Goal: Task Accomplishment & Management: Manage account settings

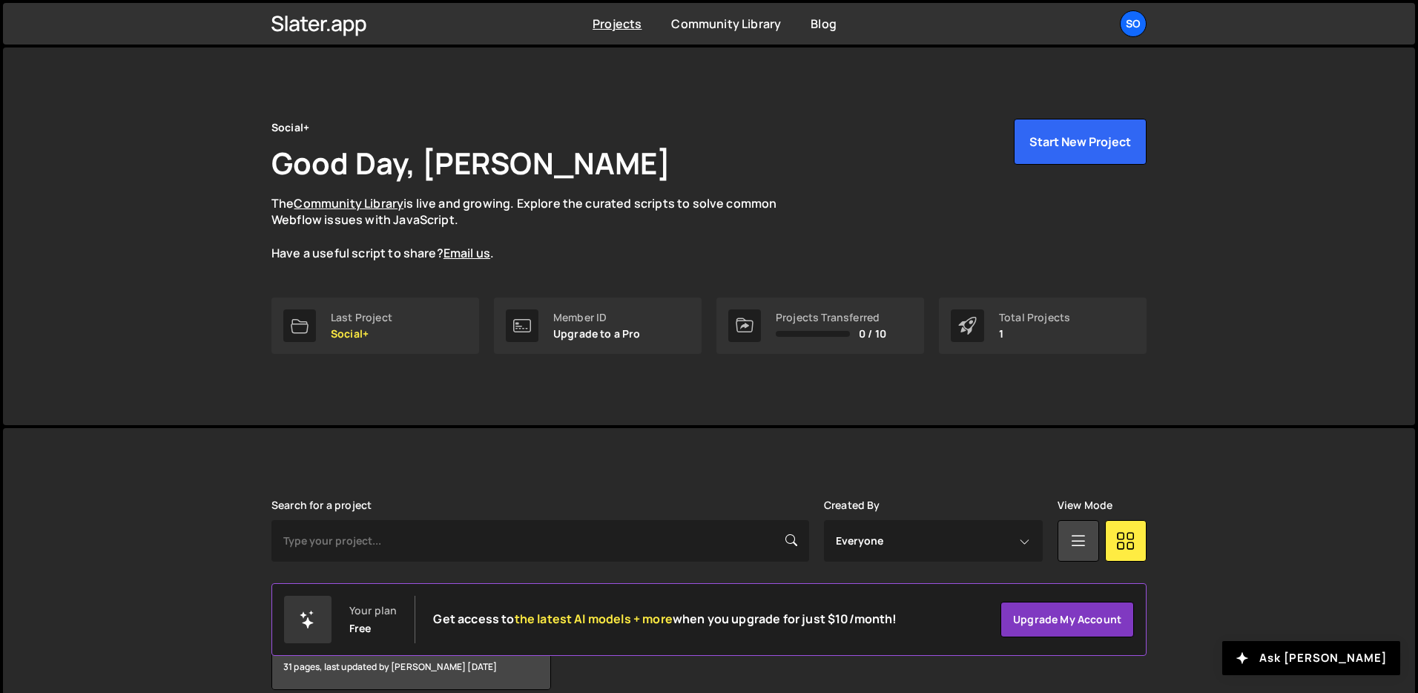
scroll to position [71, 0]
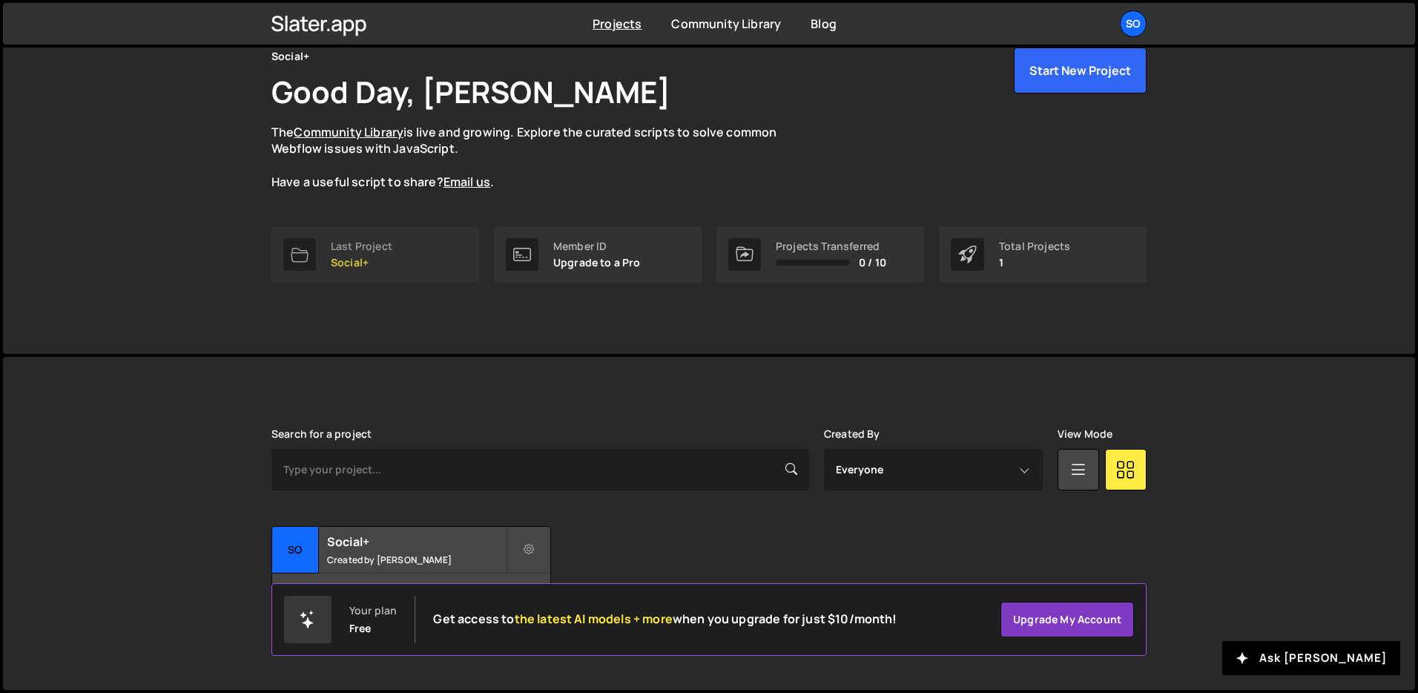
click at [388, 263] on p "Social+" at bounding box center [362, 263] width 62 height 12
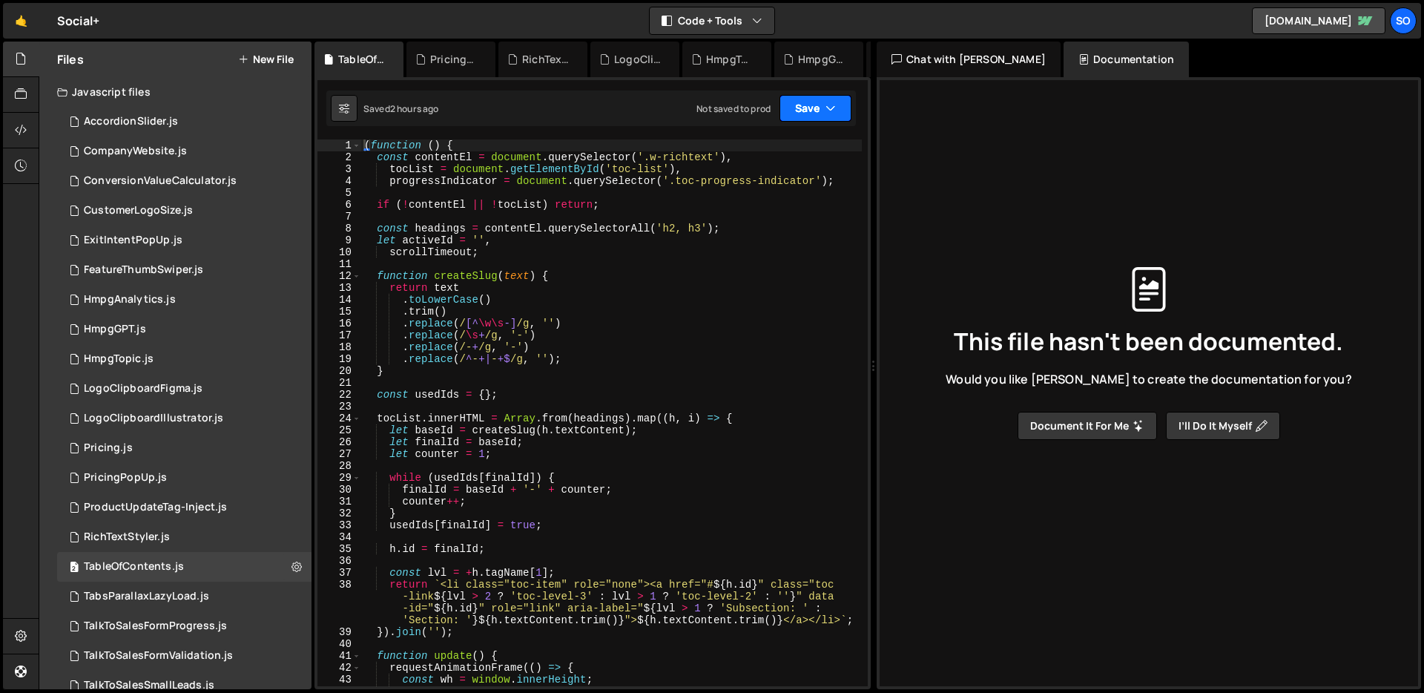
click at [826, 99] on button "Save" at bounding box center [816, 108] width 72 height 27
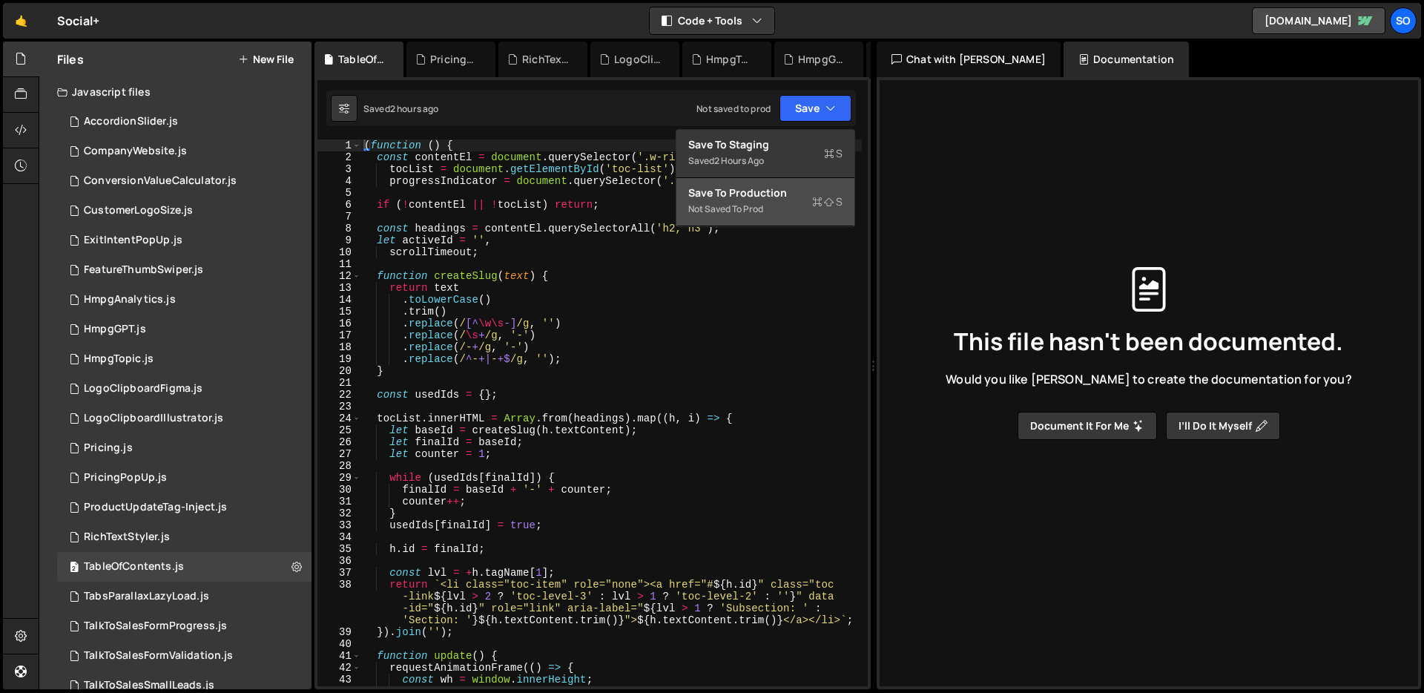
click at [754, 203] on div "Not saved to prod" at bounding box center [765, 209] width 154 height 18
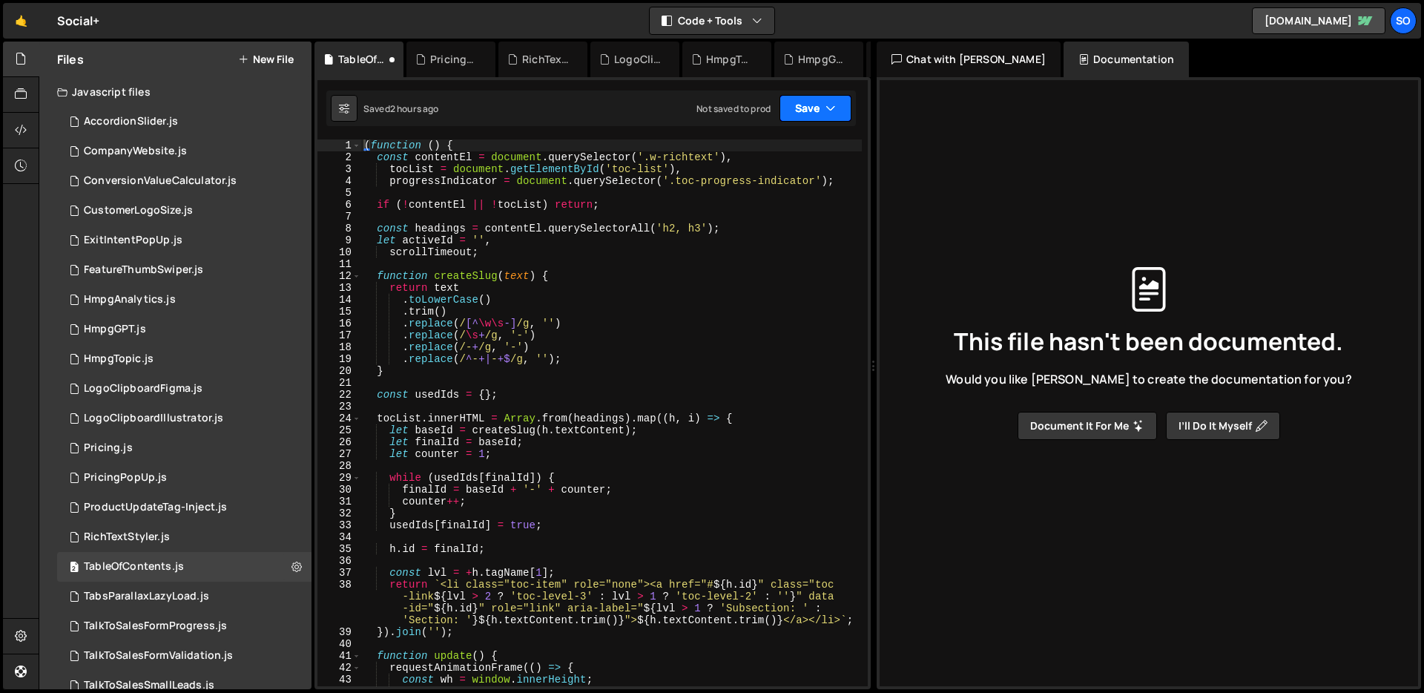
click at [826, 102] on icon "button" at bounding box center [831, 108] width 10 height 15
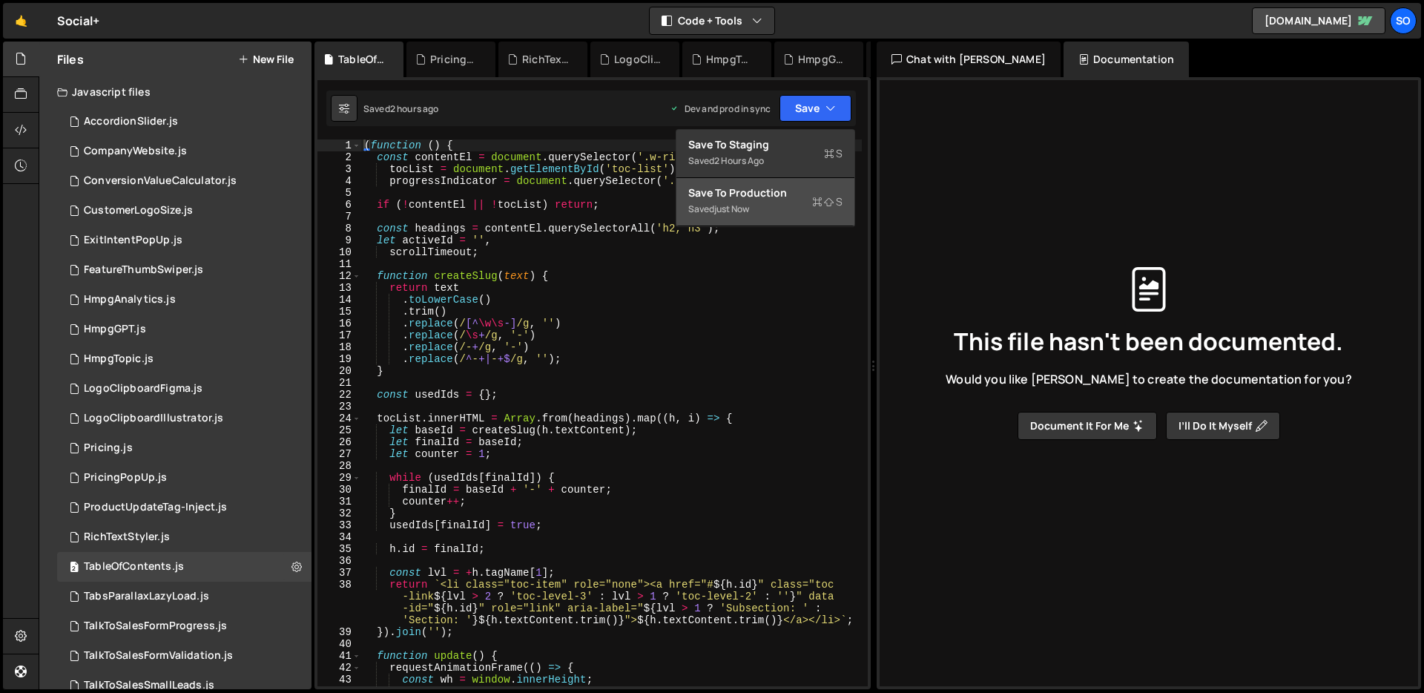
click at [763, 202] on div "Saved just now" at bounding box center [765, 209] width 154 height 18
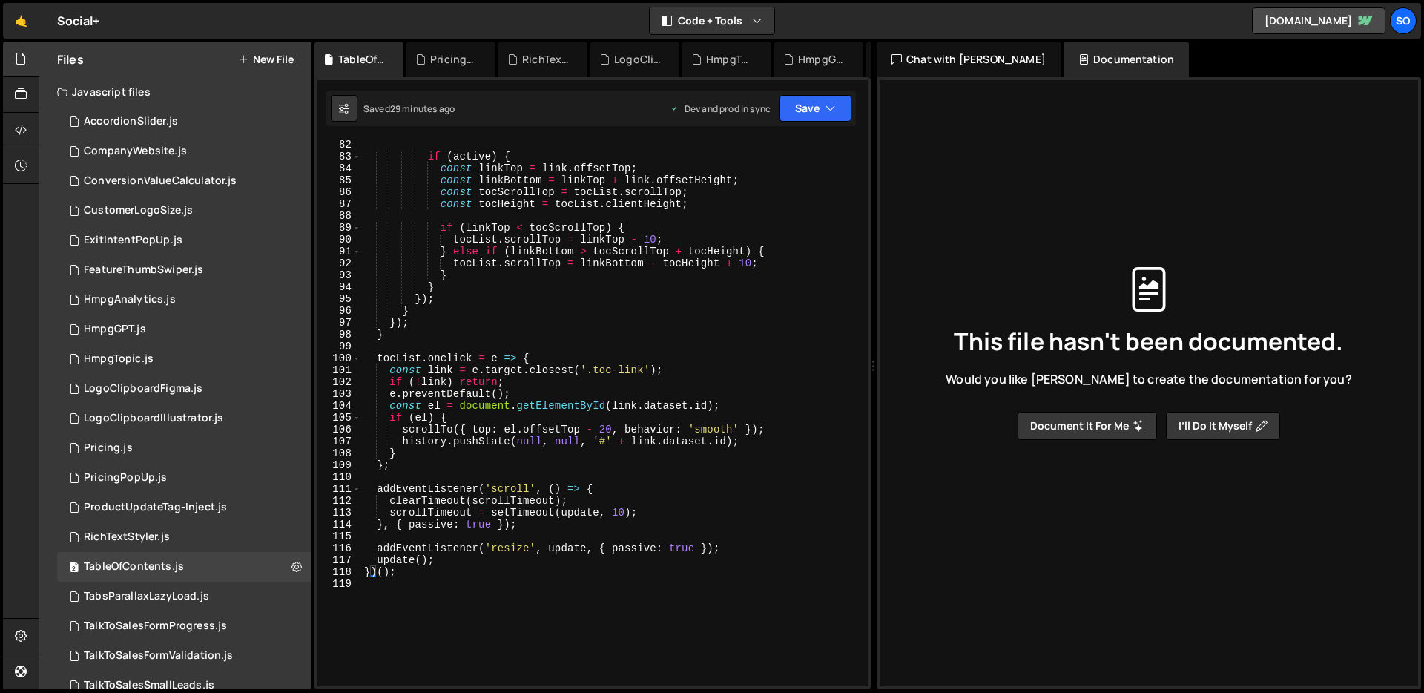
scroll to position [1033, 0]
click at [814, 104] on button "Save" at bounding box center [816, 108] width 72 height 27
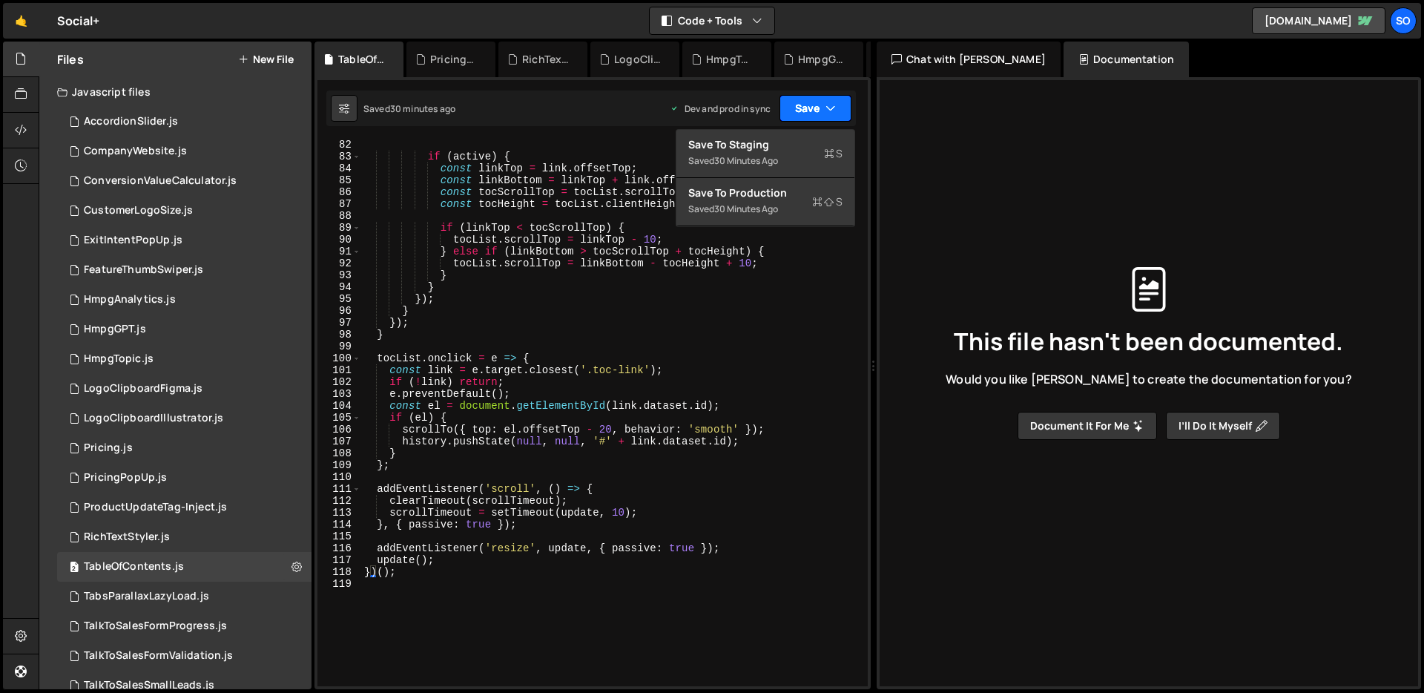
click at [820, 104] on button "Save" at bounding box center [816, 108] width 72 height 27
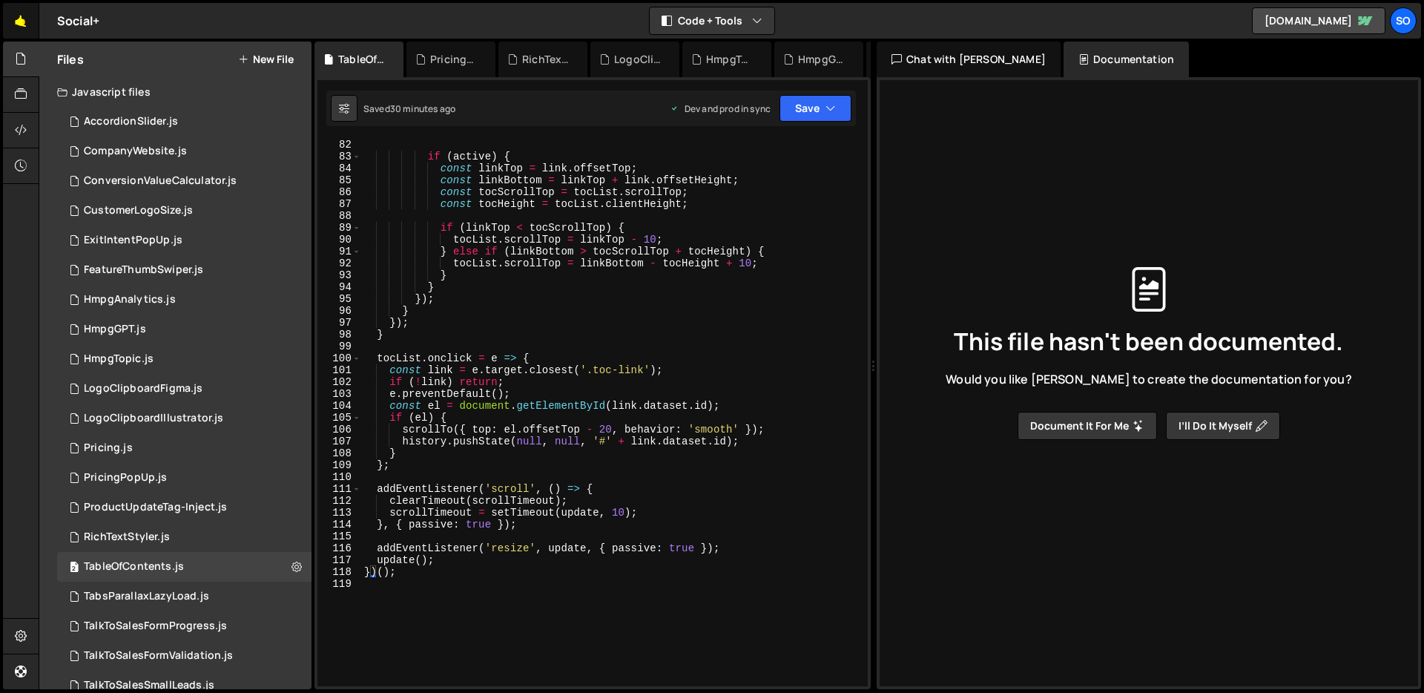
click at [25, 27] on link "🤙" at bounding box center [21, 21] width 36 height 36
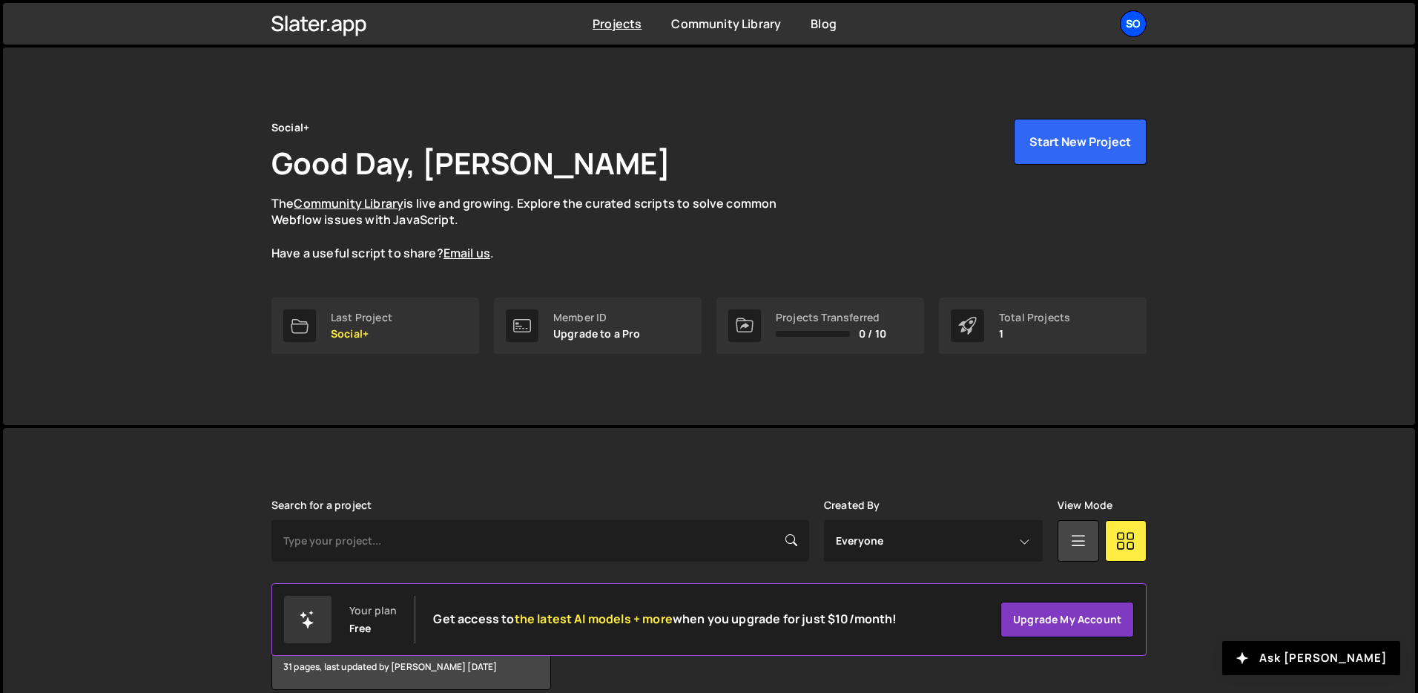
click at [1130, 22] on div "So" at bounding box center [1133, 23] width 27 height 27
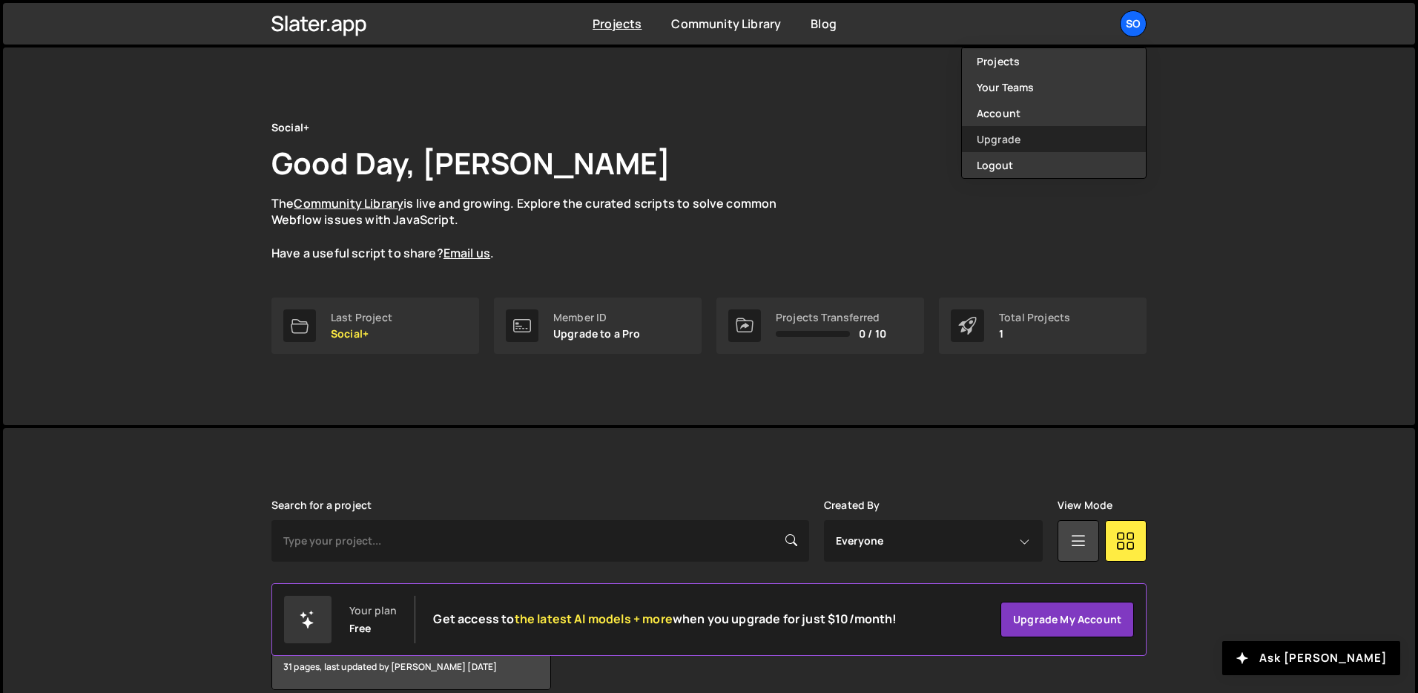
click at [996, 140] on link "Upgrade" at bounding box center [1054, 139] width 184 height 26
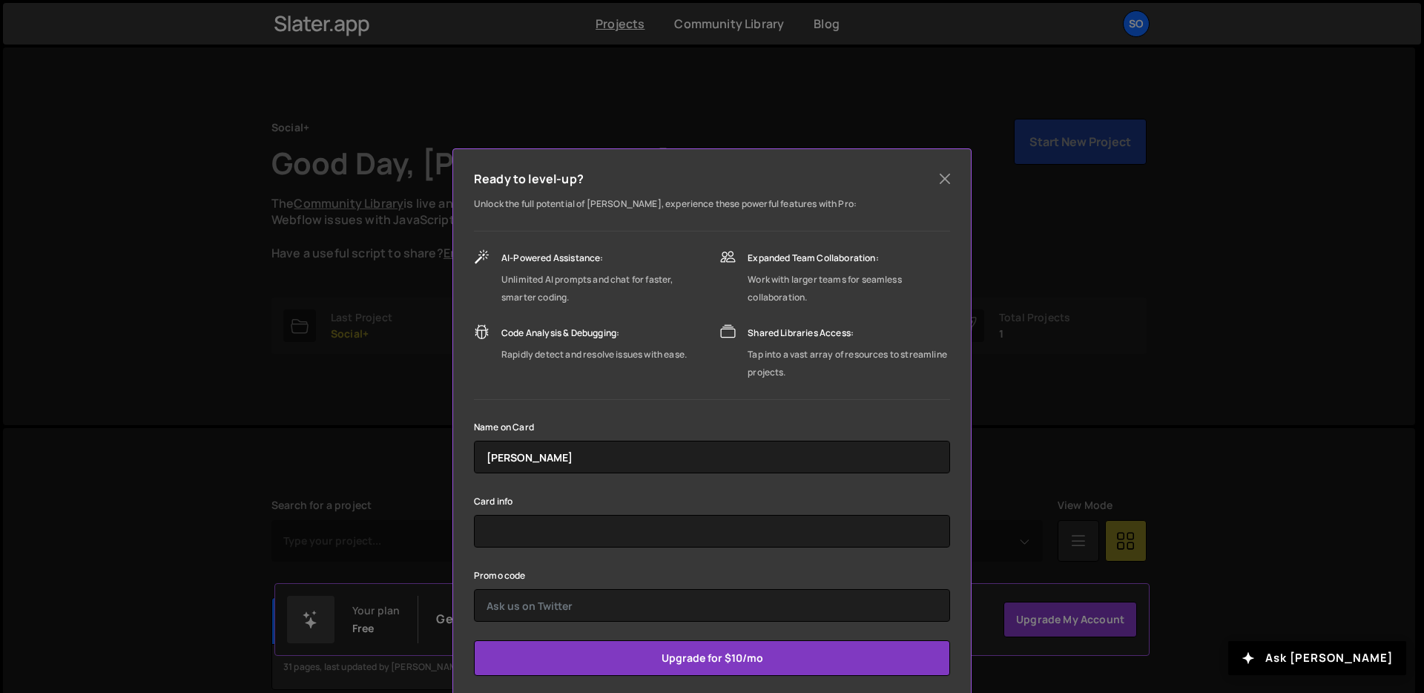
click at [1147, 217] on div "Ready to level-up? Unlock the full potential of Slater, experience these powerf…" at bounding box center [712, 346] width 1424 height 693
